Goal: Information Seeking & Learning: Learn about a topic

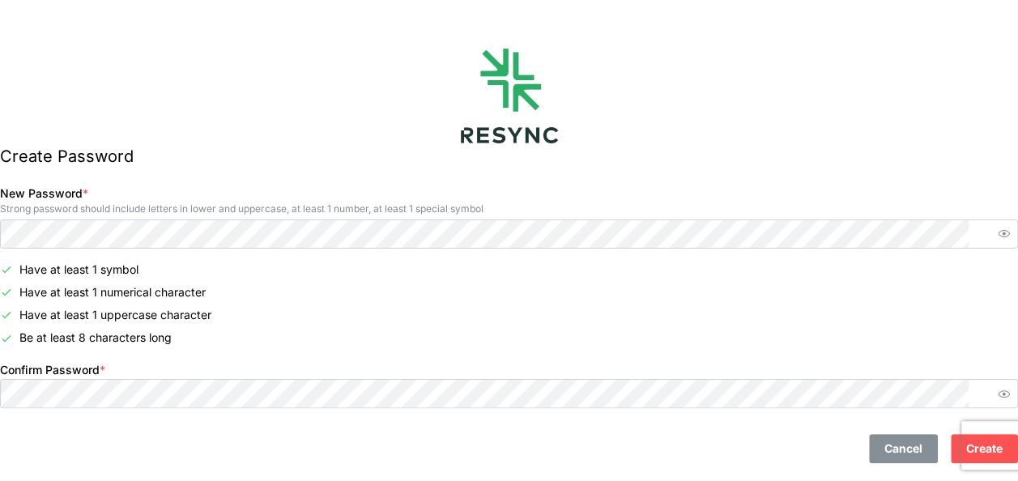
click at [966, 442] on span "Create" at bounding box center [984, 449] width 36 height 28
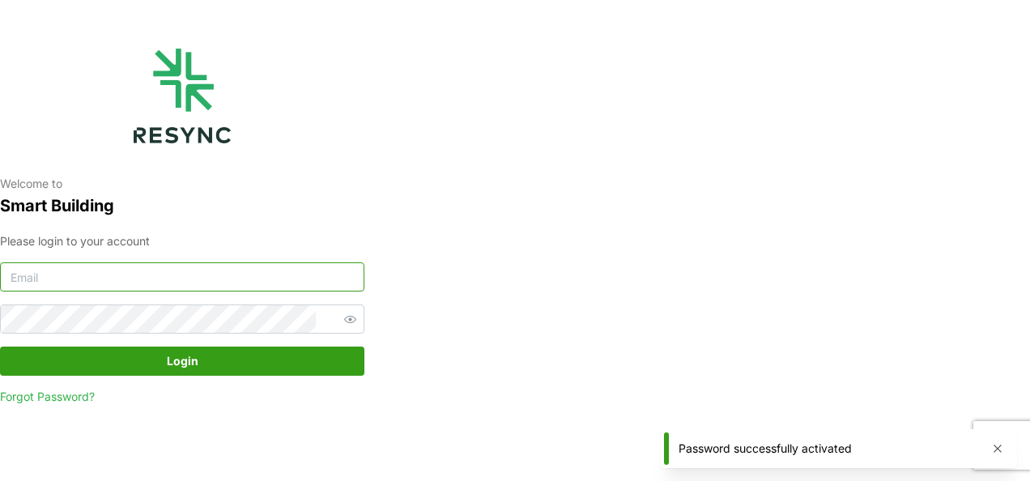
click at [165, 279] on input at bounding box center [182, 276] width 364 height 29
type input "b"
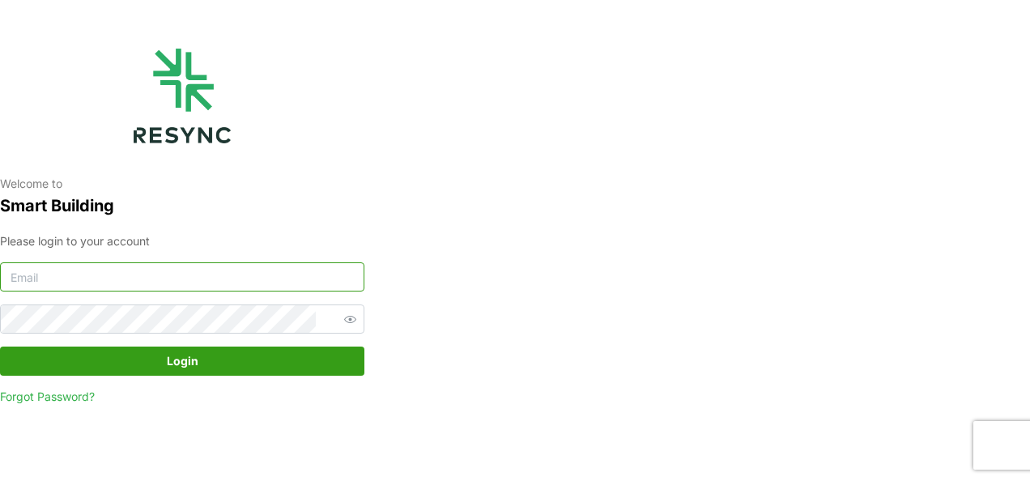
click at [101, 277] on input at bounding box center [182, 276] width 364 height 29
type input "s"
type input "[EMAIL_ADDRESS][DOMAIN_NAME]"
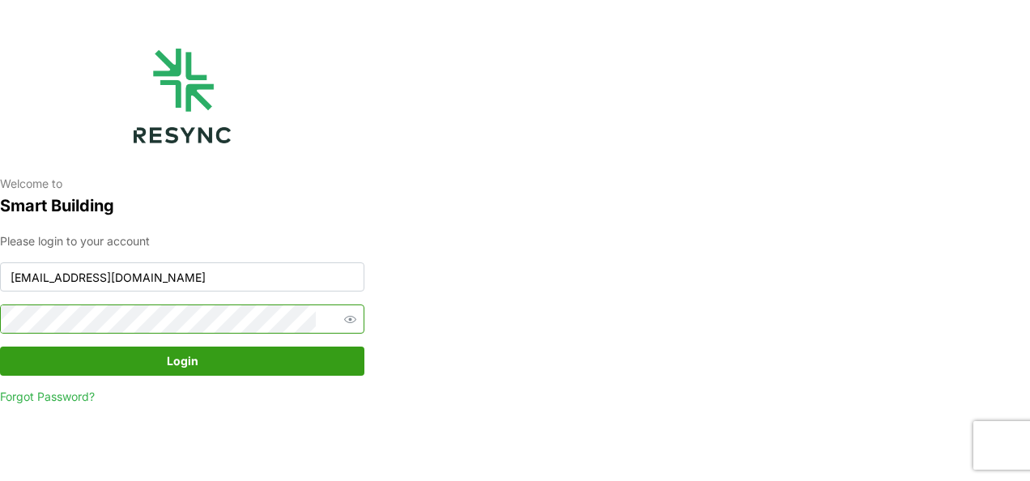
click at [344, 319] on icon "button" at bounding box center [350, 319] width 12 height 7
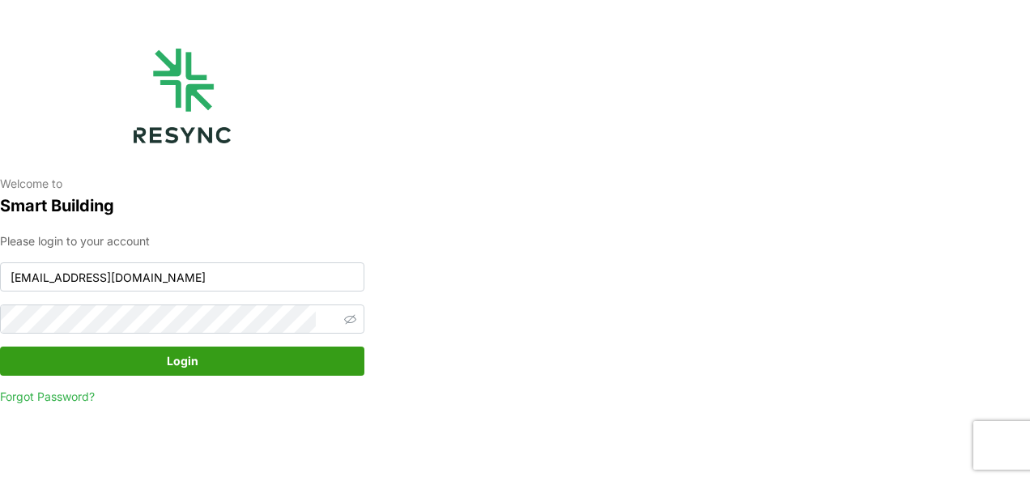
click at [160, 359] on span "Login" at bounding box center [182, 361] width 334 height 28
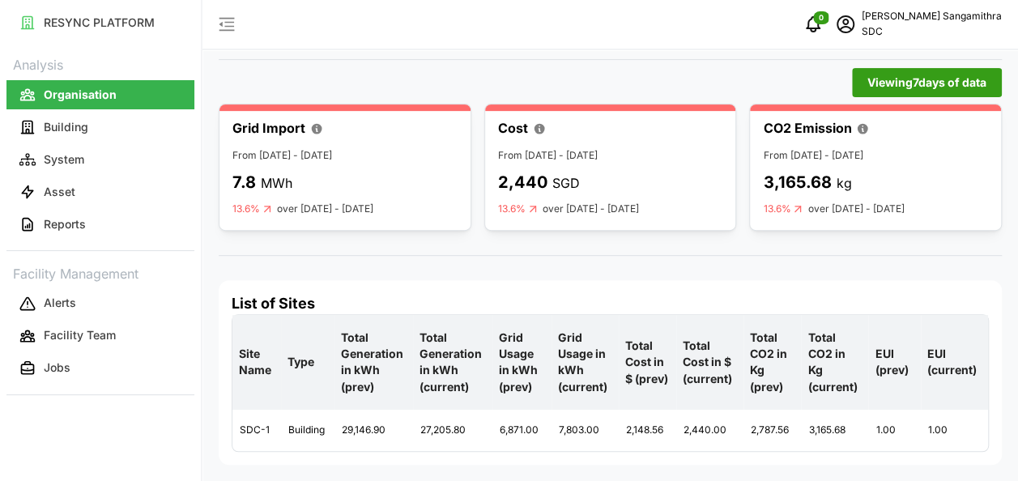
scroll to position [256, 0]
click at [59, 131] on p "Building" at bounding box center [66, 127] width 45 height 16
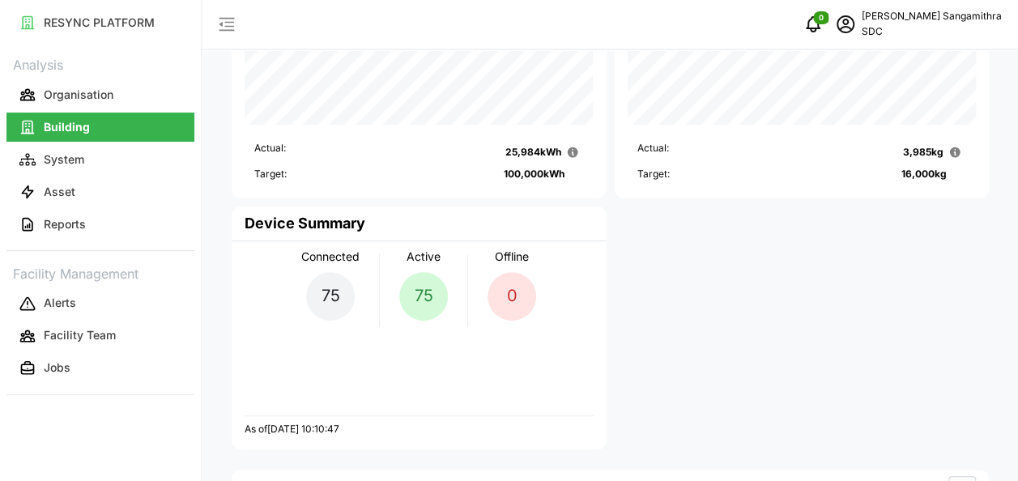
scroll to position [81, 0]
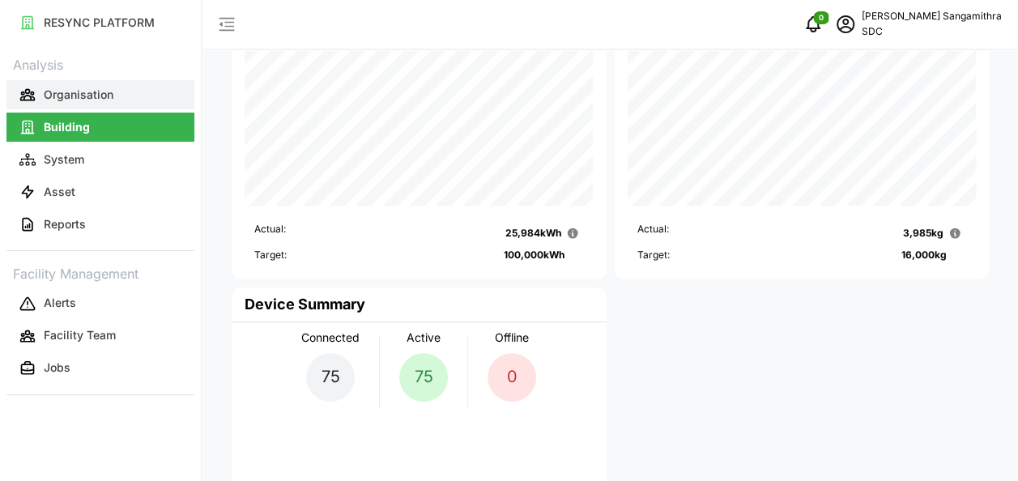
click at [73, 94] on p "Organisation" at bounding box center [79, 95] width 70 height 16
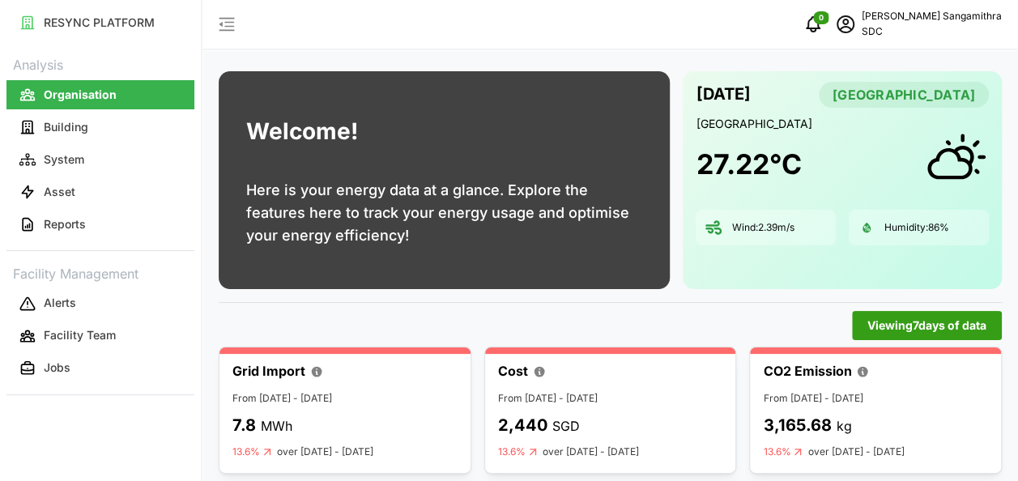
click at [73, 107] on button "Organisation" at bounding box center [100, 94] width 188 height 29
click at [68, 123] on p "Building" at bounding box center [66, 127] width 45 height 16
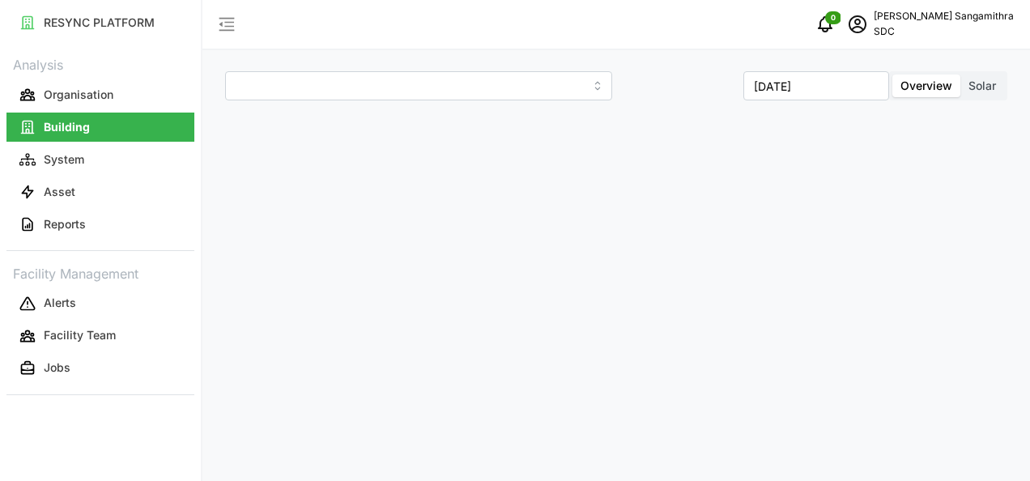
type input "SDC-1"
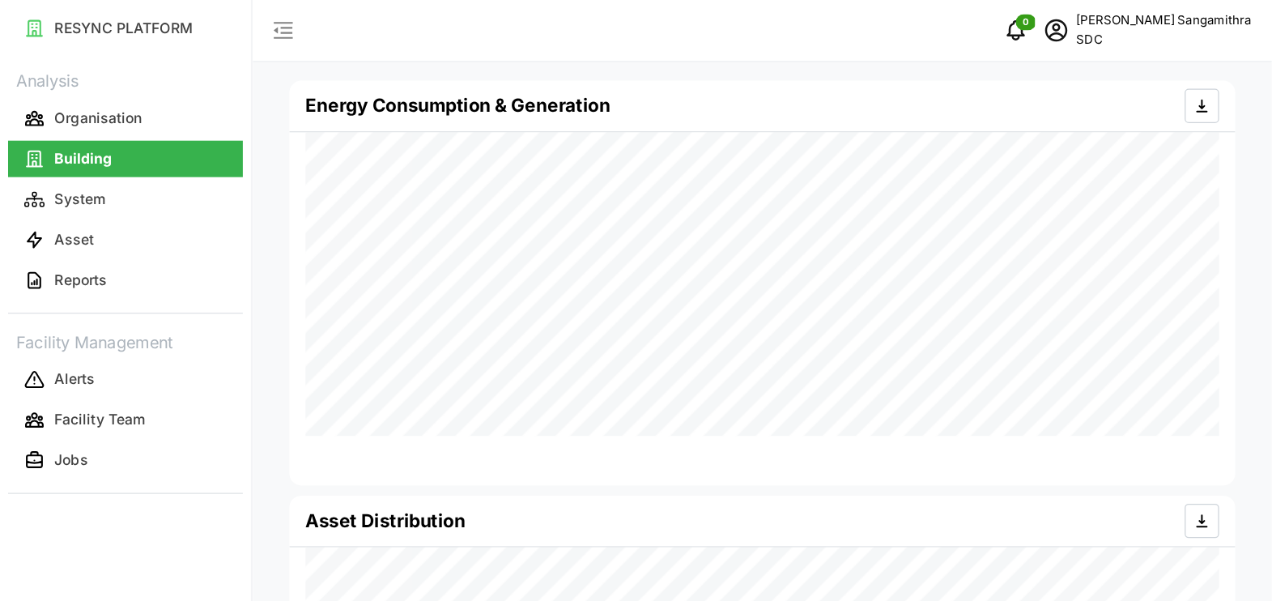
scroll to position [486, 0]
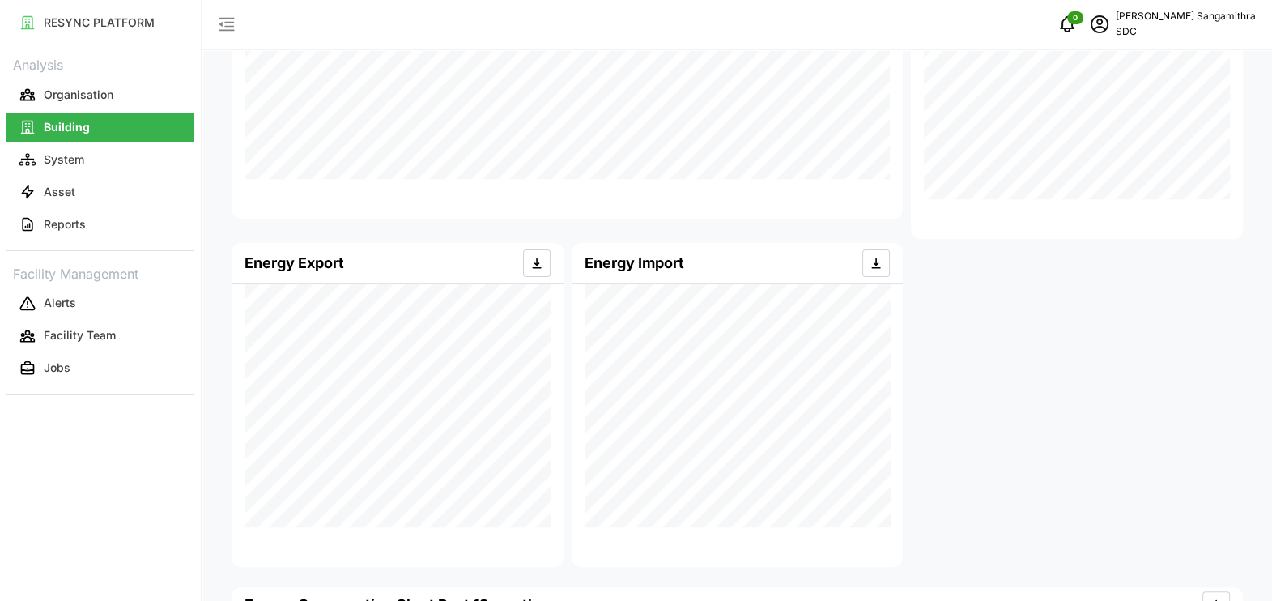
drag, startPoint x: 1029, startPoint y: 2, endPoint x: 624, endPoint y: 194, distance: 448.9
click at [607, 196] on div "Energy Consumption & Generation" at bounding box center [567, 57] width 671 height 324
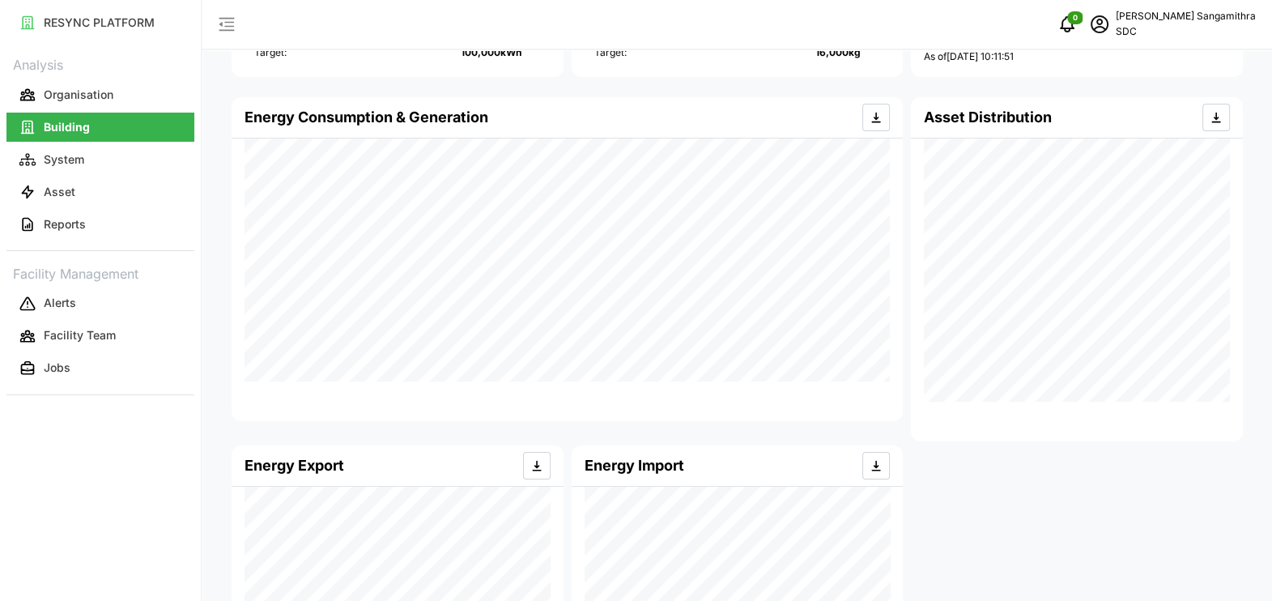
scroll to position [0, 0]
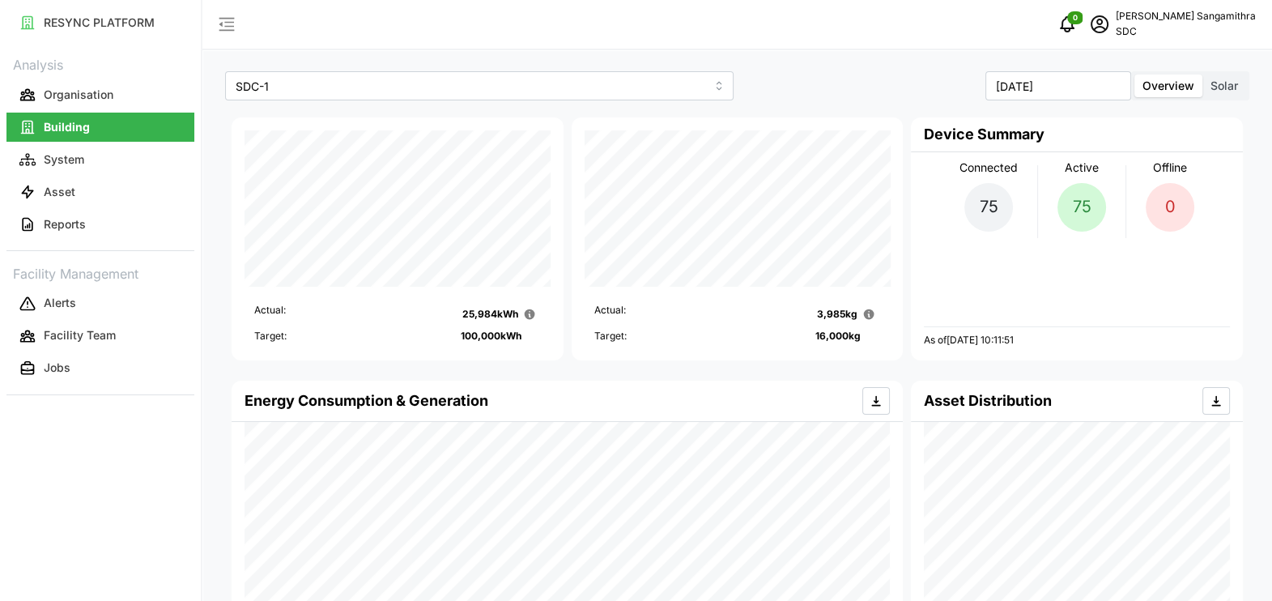
click at [1017, 90] on span "Solar" at bounding box center [1225, 86] width 28 height 14
click at [1017, 75] on input "Solar" at bounding box center [1203, 75] width 0 height 0
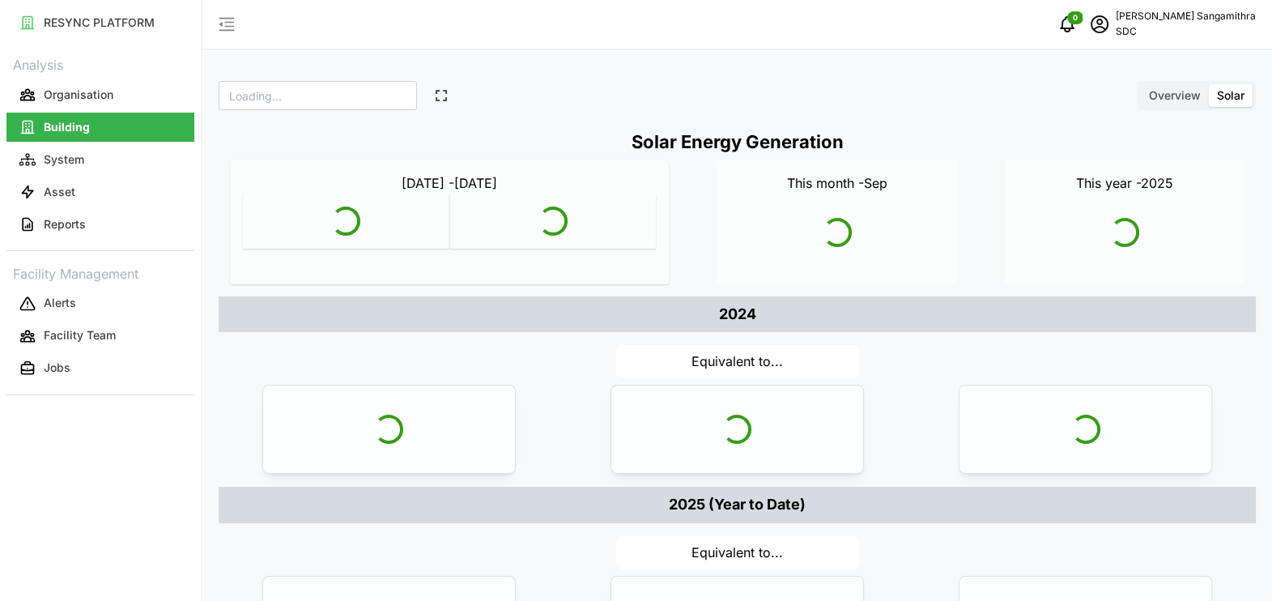
type input "SDC"
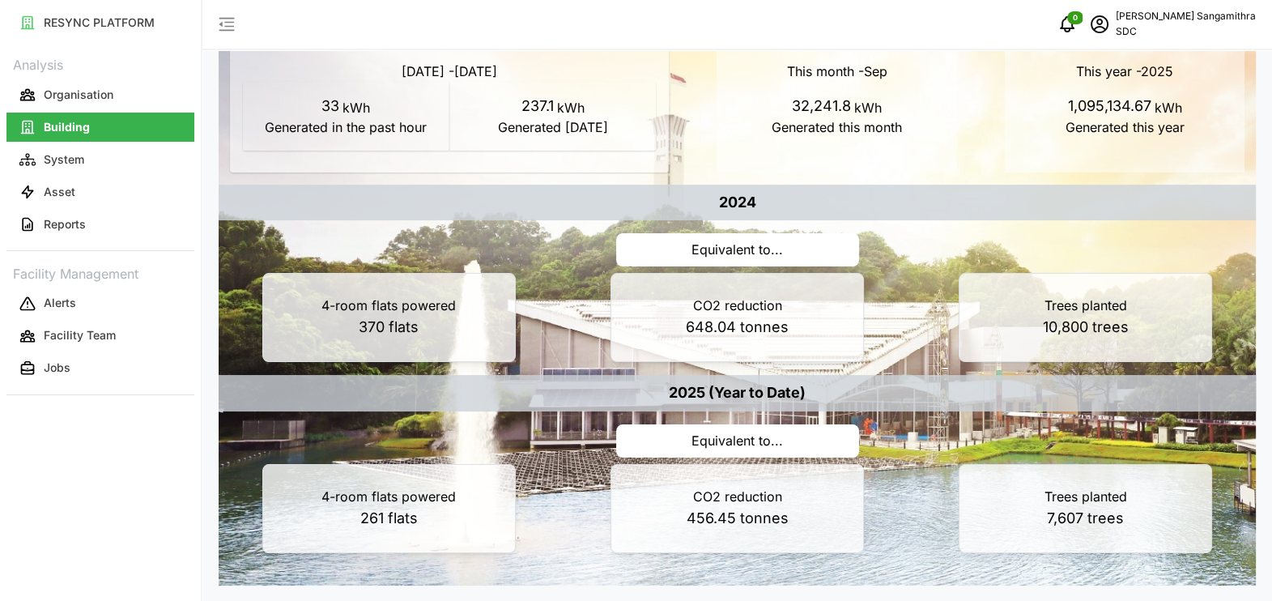
scroll to position [11, 0]
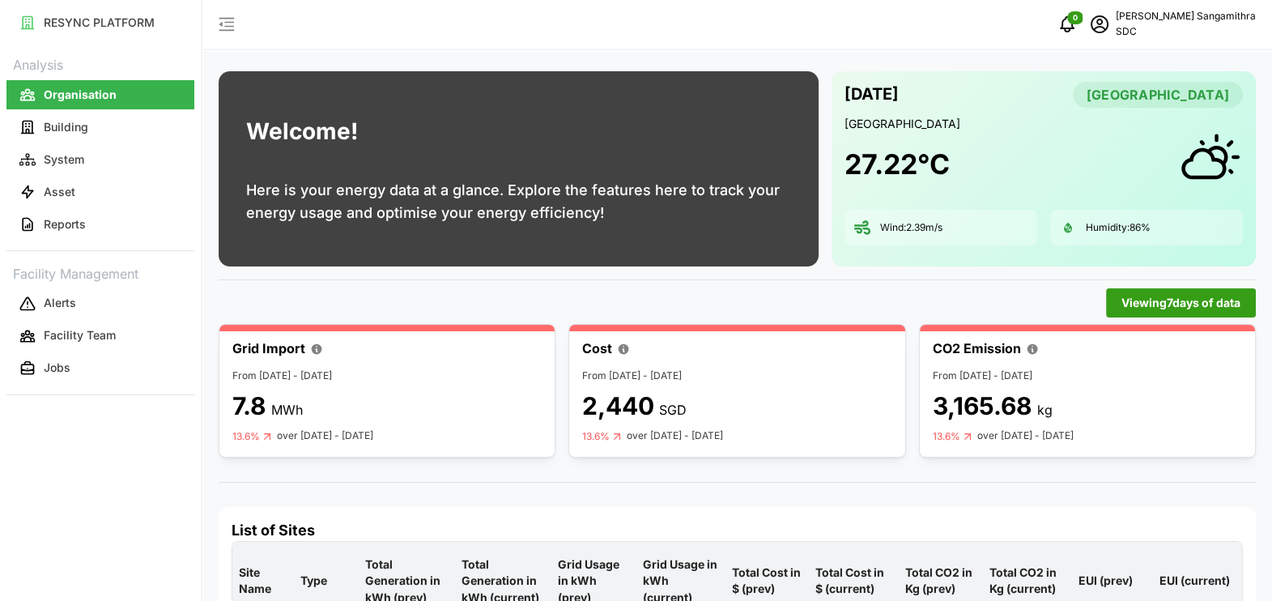
drag, startPoint x: 1184, startPoint y: 0, endPoint x: 688, endPoint y: 36, distance: 497.0
click at [660, 21] on div "0 Baskar Sangamithra SDC" at bounding box center [737, 25] width 1070 height 50
click at [97, 117] on button "Building" at bounding box center [100, 127] width 188 height 29
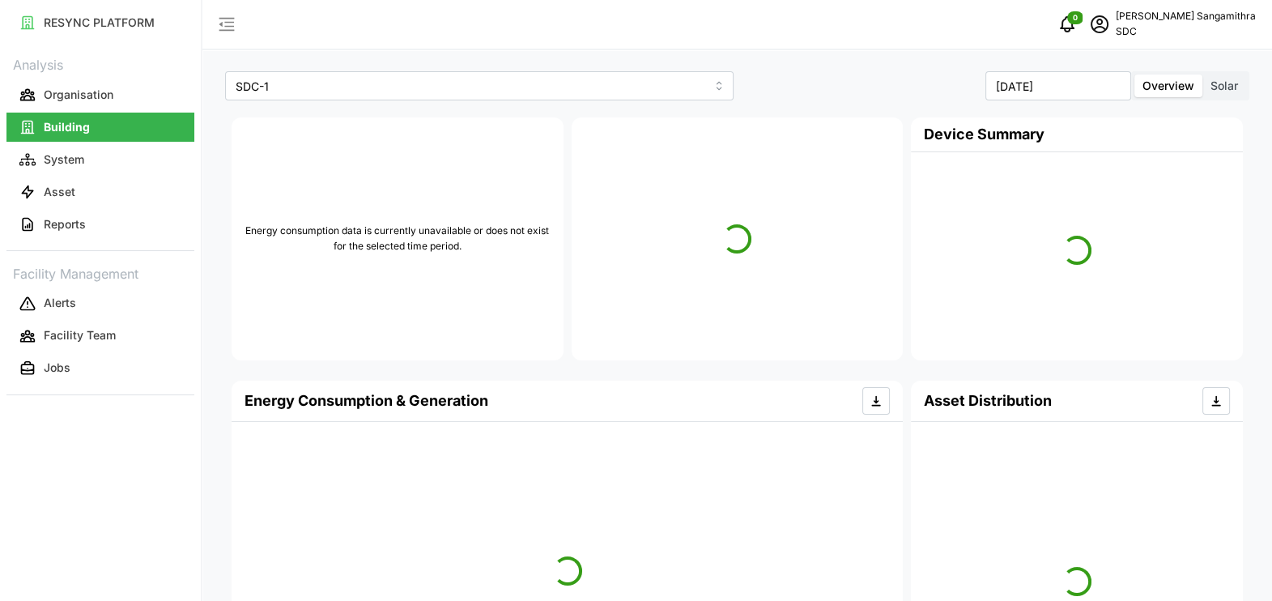
click at [1238, 80] on span "Solar" at bounding box center [1225, 86] width 28 height 14
click at [1203, 75] on input "Solar" at bounding box center [1203, 75] width 0 height 0
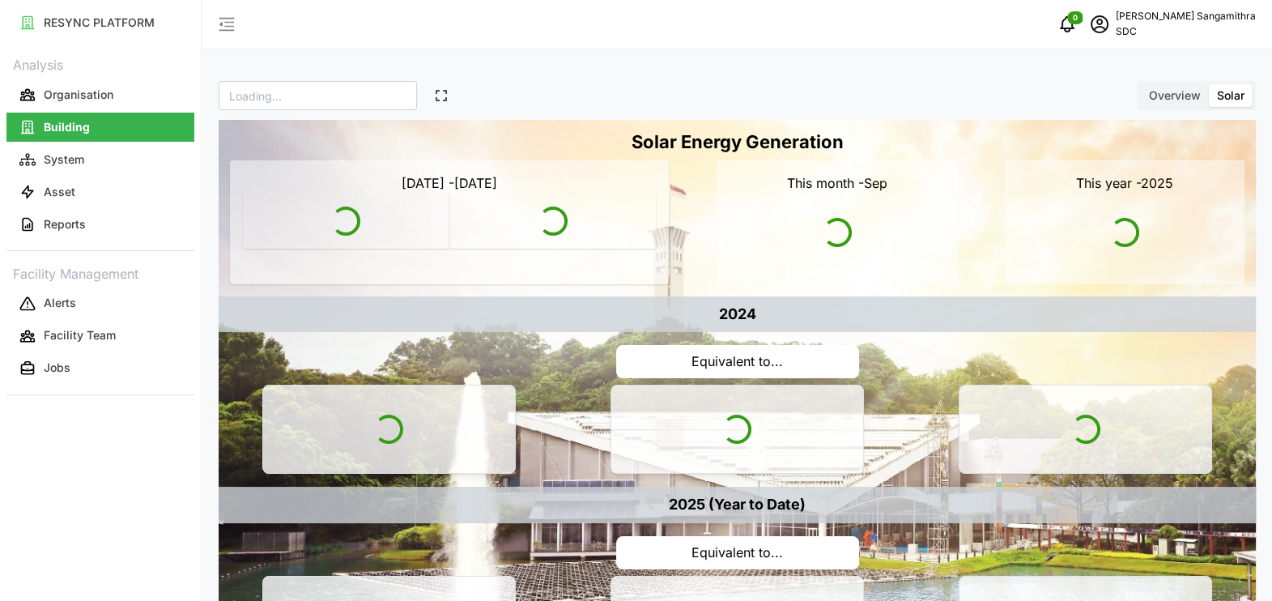
type input "SDC"
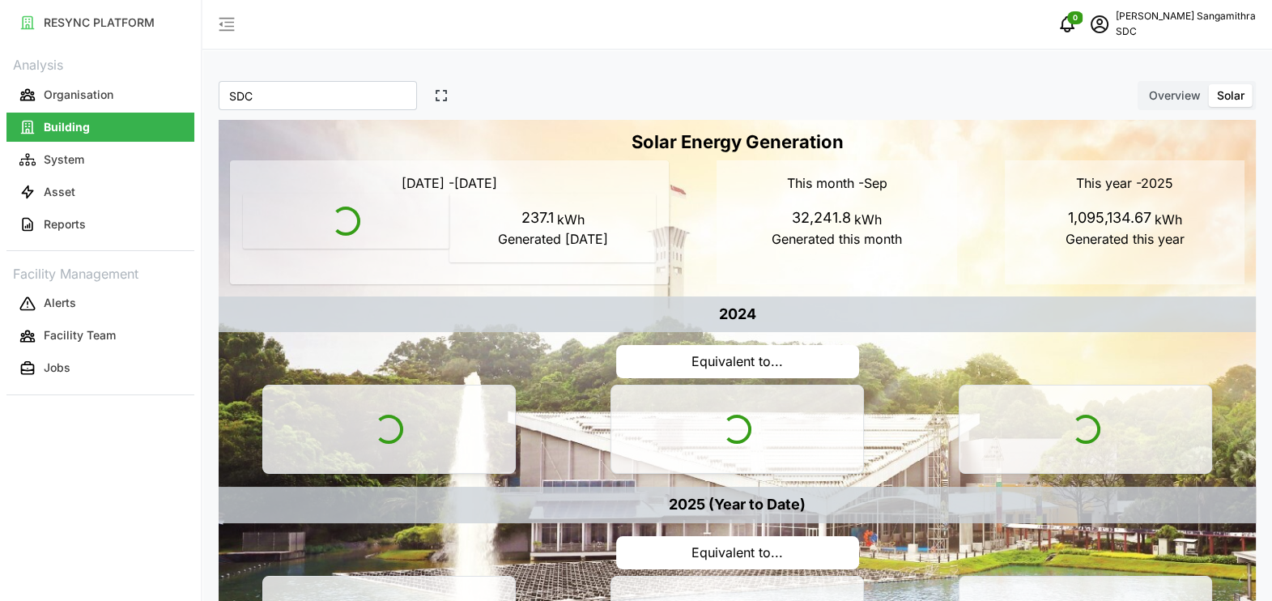
click at [1166, 96] on span "Overview" at bounding box center [1175, 95] width 52 height 14
click at [1141, 84] on input "Overview" at bounding box center [1141, 84] width 0 height 0
